Goal: Entertainment & Leisure: Consume media (video, audio)

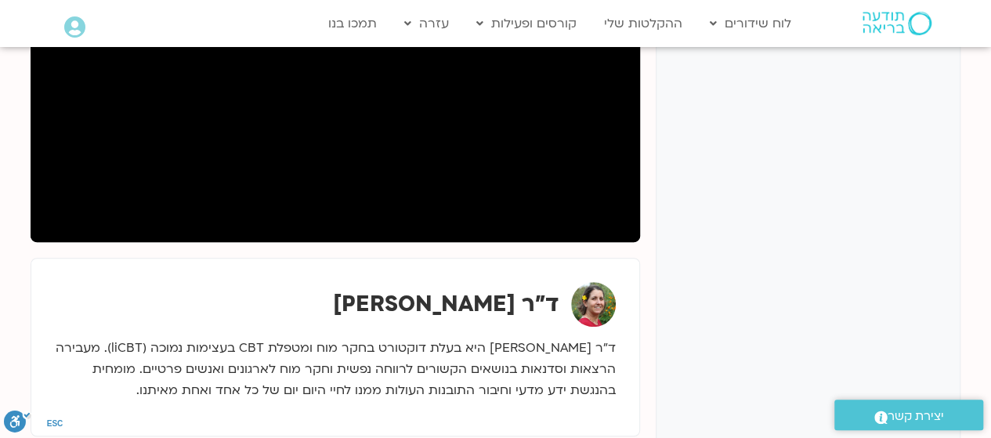
scroll to position [349, 0]
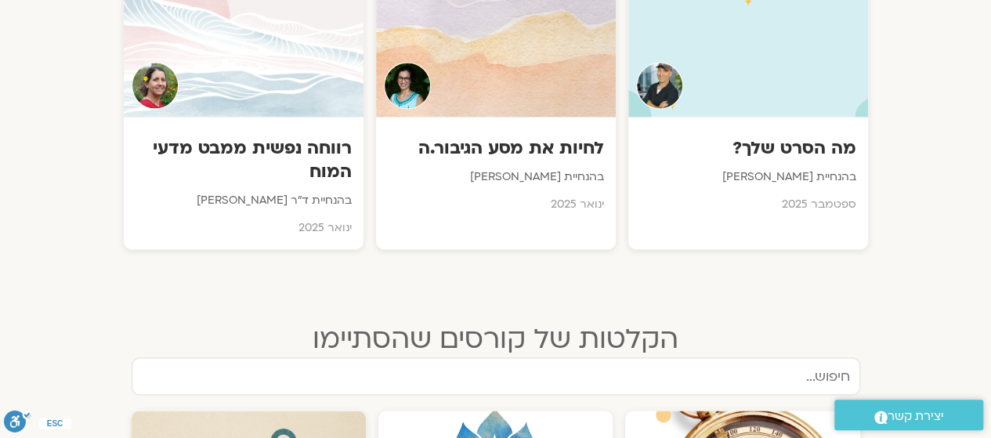
scroll to position [1227, 0]
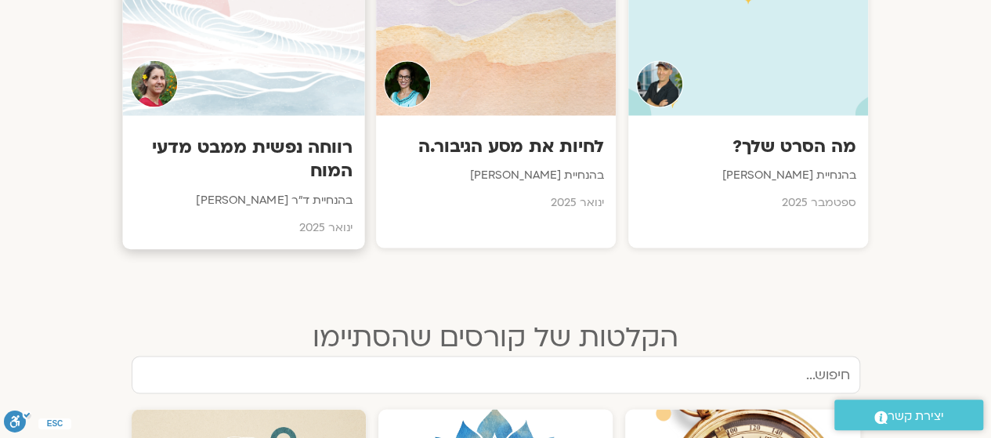
click at [246, 46] on div at bounding box center [243, 44] width 242 height 143
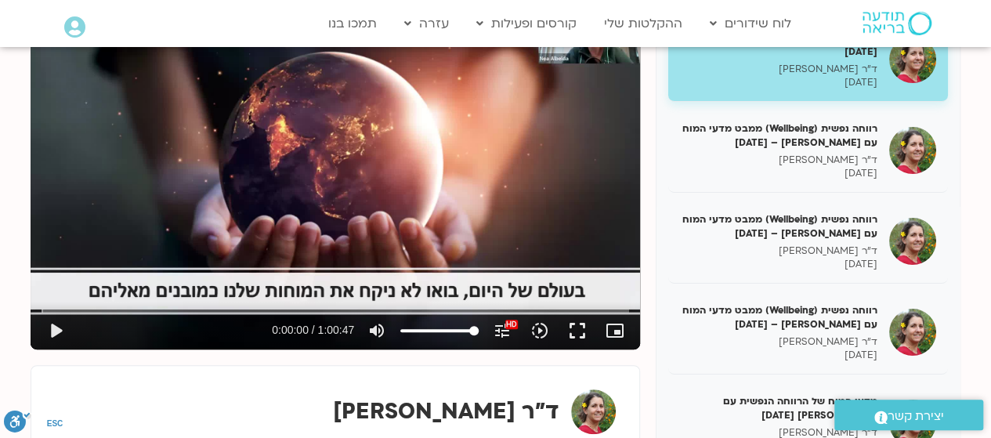
scroll to position [242, 0]
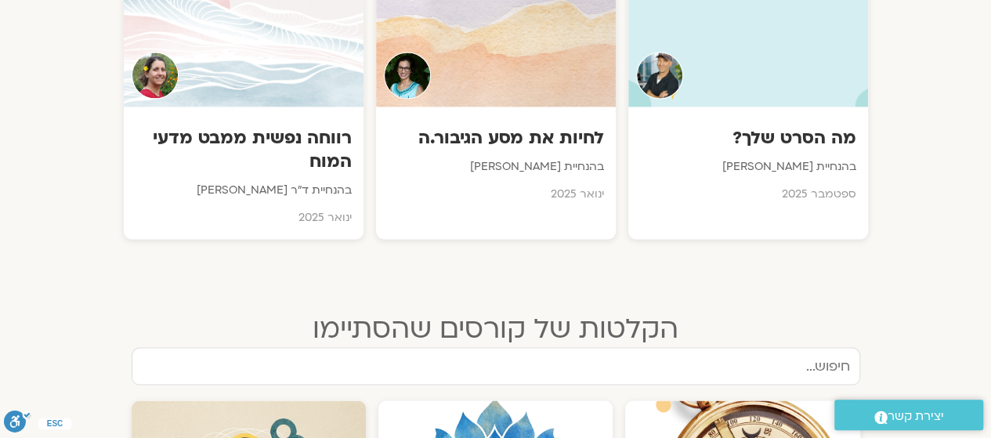
scroll to position [1238, 0]
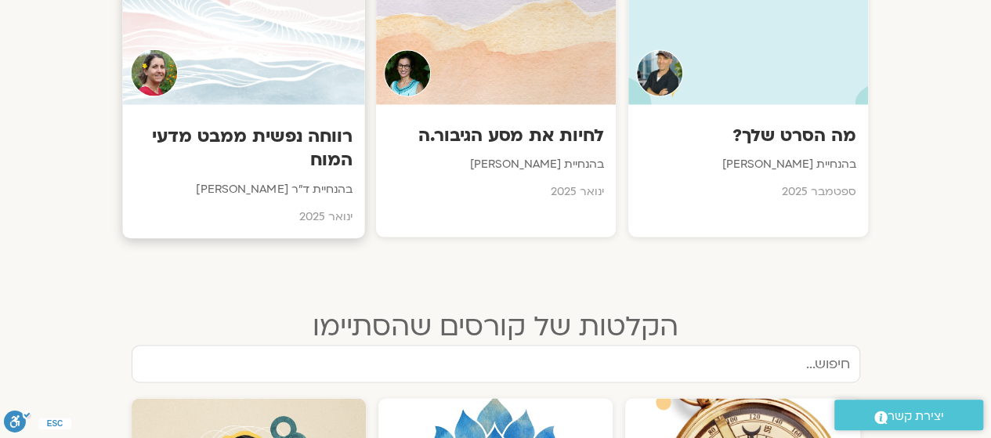
click at [286, 76] on div at bounding box center [243, 33] width 242 height 143
click at [230, 72] on div at bounding box center [243, 33] width 242 height 143
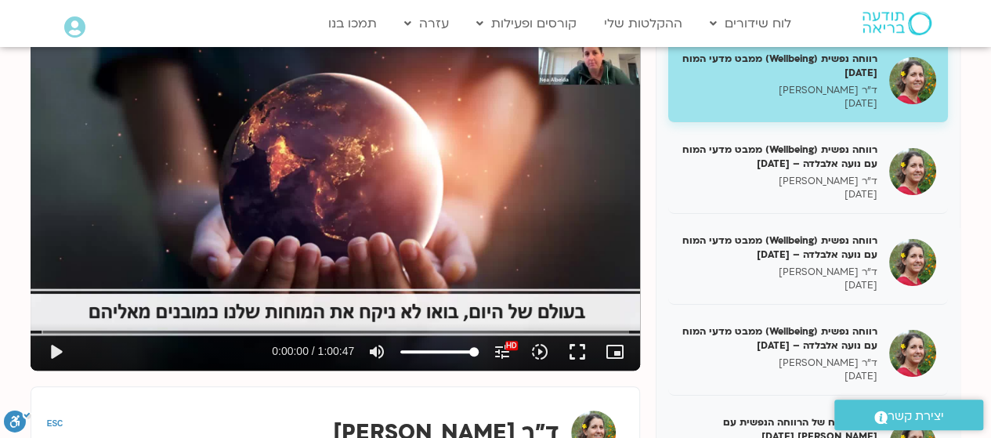
scroll to position [225, 0]
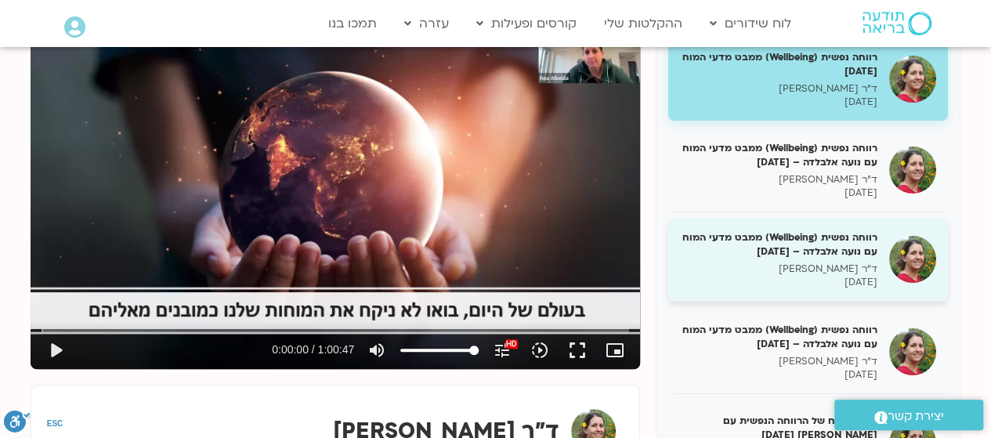
click at [824, 259] on h5 "רווחה נפשית (Wellbeing) ממבט מדעי המוח עם נועה אלבלדה – [DATE]" at bounding box center [778, 244] width 197 height 28
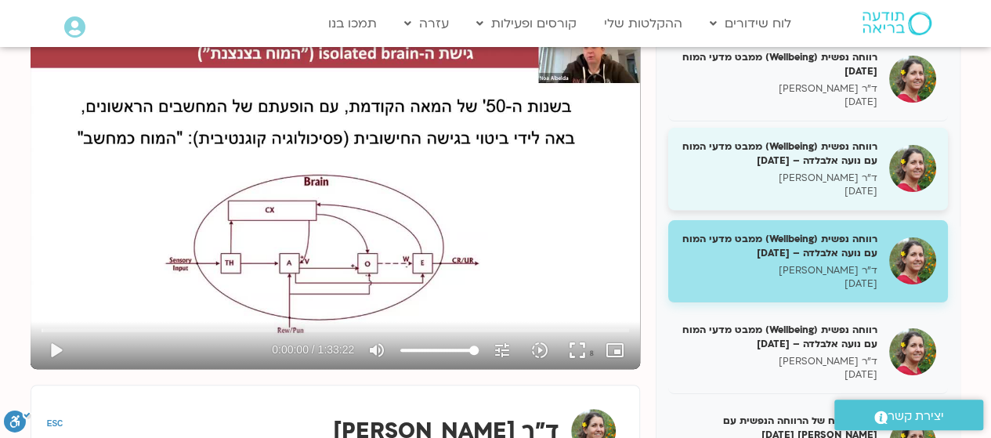
click at [811, 163] on h5 "רווחה נפשית (Wellbeing) ממבט מדעי המוח עם נועה אלבלדה – [DATE]" at bounding box center [778, 153] width 197 height 28
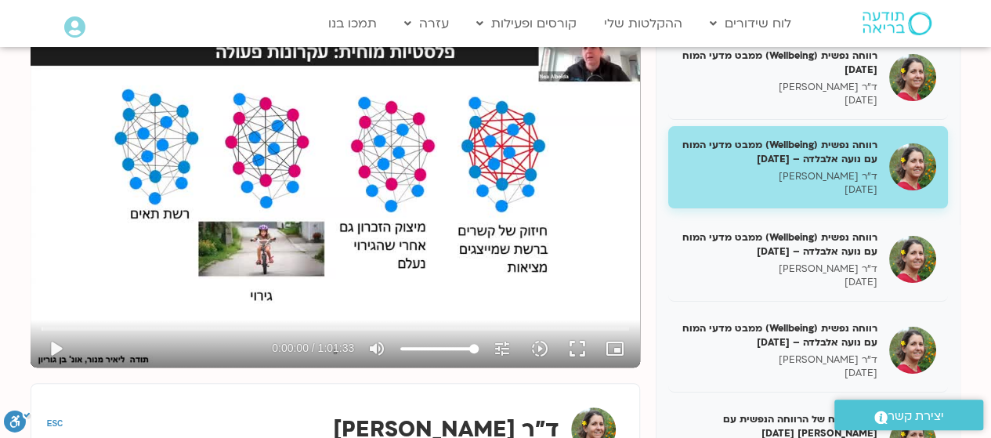
scroll to position [227, 0]
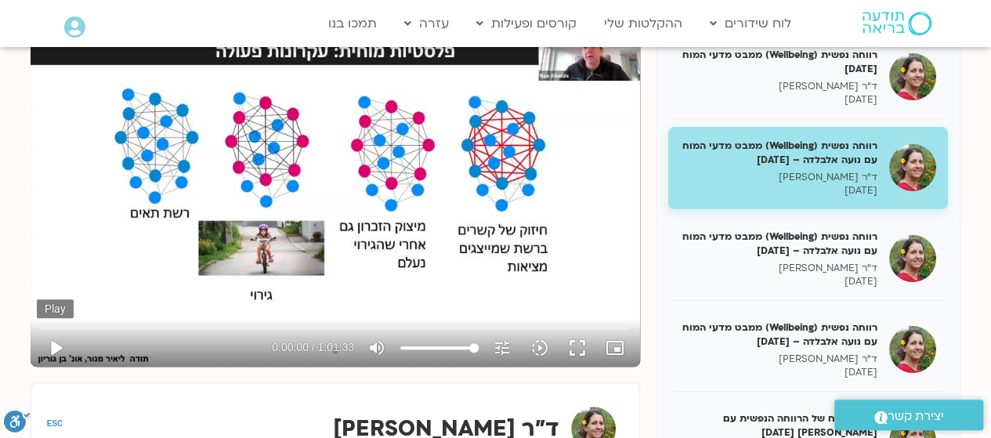
click at [52, 345] on button "play_arrow" at bounding box center [56, 348] width 38 height 38
type input "11.687088"
type input "63.1983901515152"
type input "11.817497"
type input "63.1983901515152"
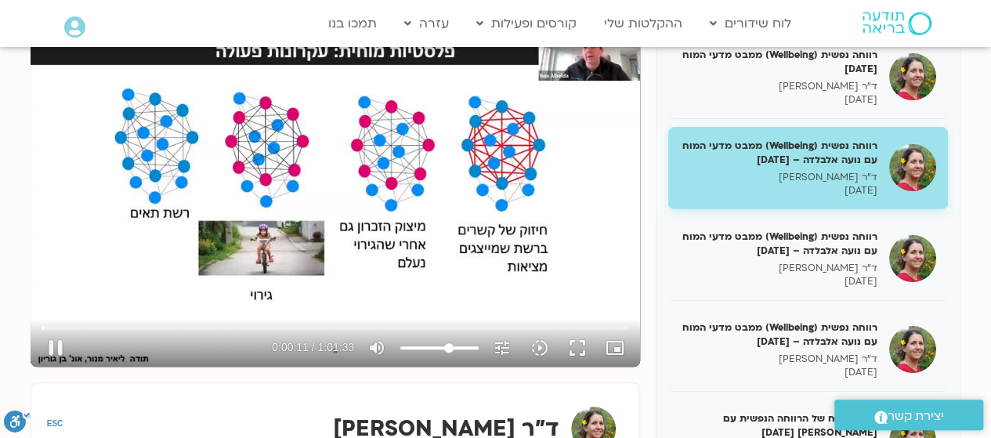
click at [448, 348] on input "Volume" at bounding box center [439, 347] width 78 height 9
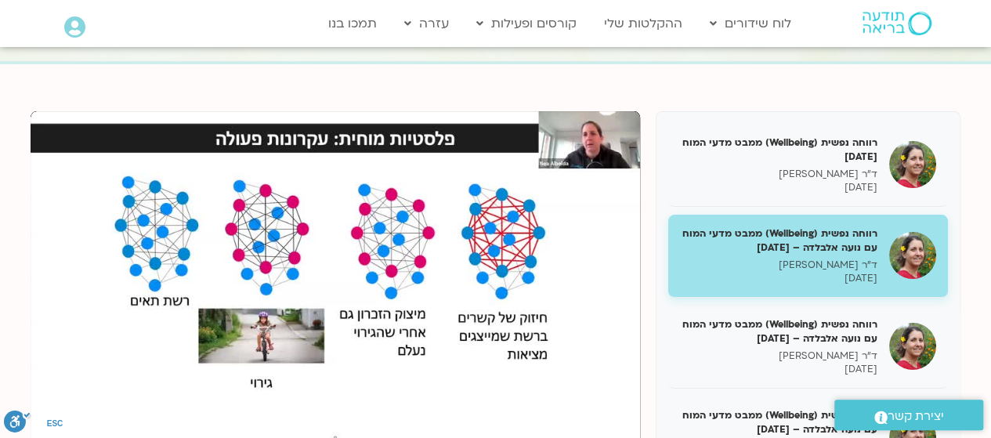
click at [690, 74] on section "רווחה נפשית (Wellbeing) ממבט מדעי המוח [DATE] ד"ר [PERSON_NAME] [DATE] רווחה נפ…" at bounding box center [495, 403] width 991 height 679
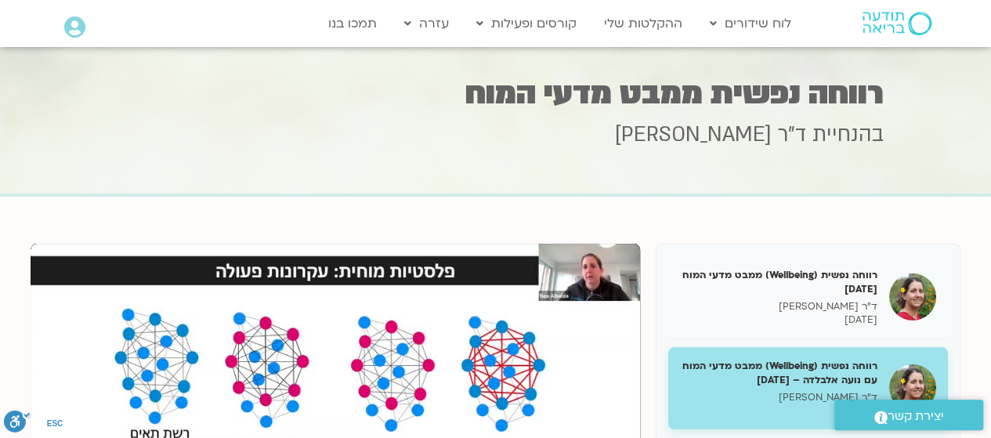
scroll to position [9, 0]
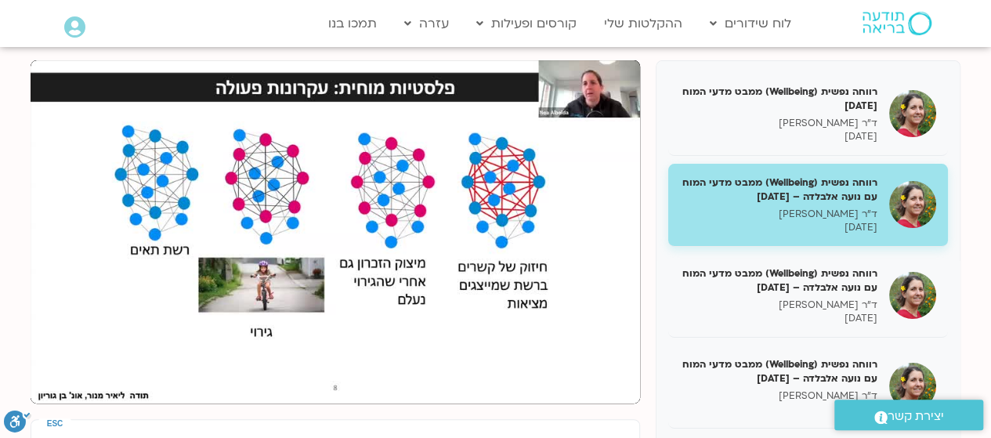
scroll to position [194, 0]
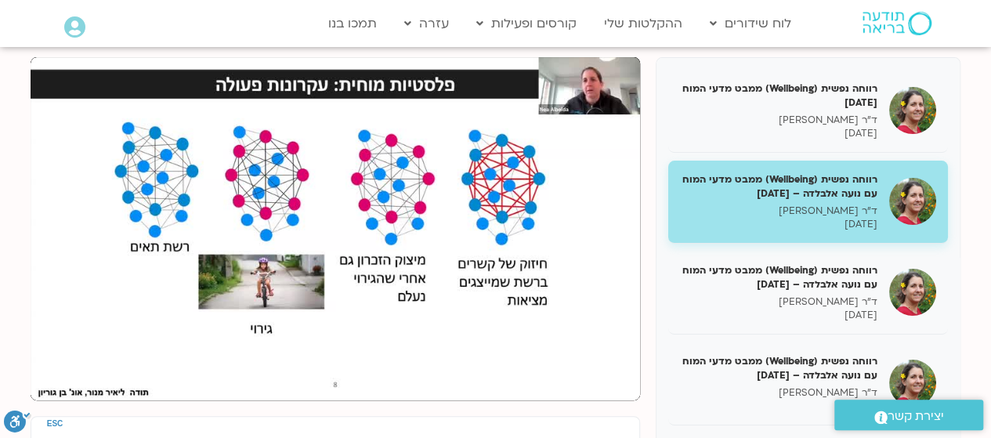
click at [276, 414] on div "רווחה נפשית (Wellbeing) ממבט מדעי המוח [DATE] ד"ר [PERSON_NAME] [DATE] רווחה נפ…" at bounding box center [496, 333] width 930 height 553
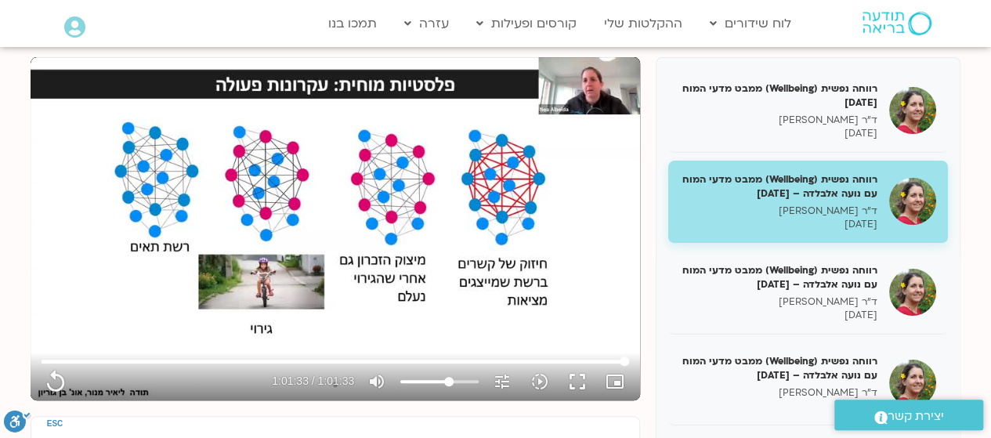
type input "3693.72"
